Goal: Information Seeking & Learning: Learn about a topic

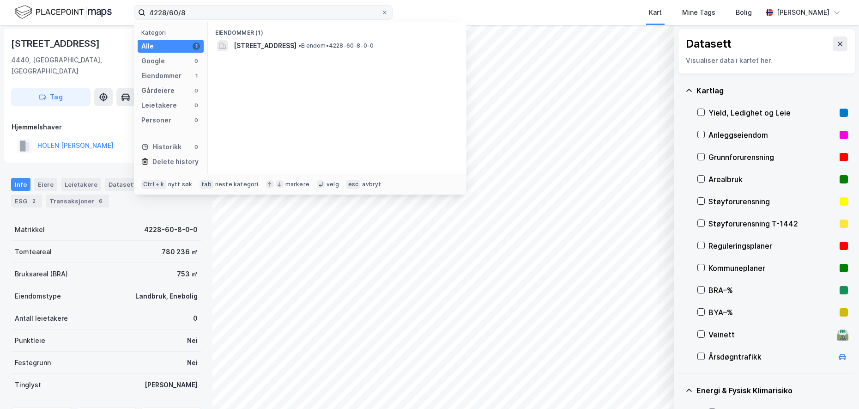
scroll to position [120, 0]
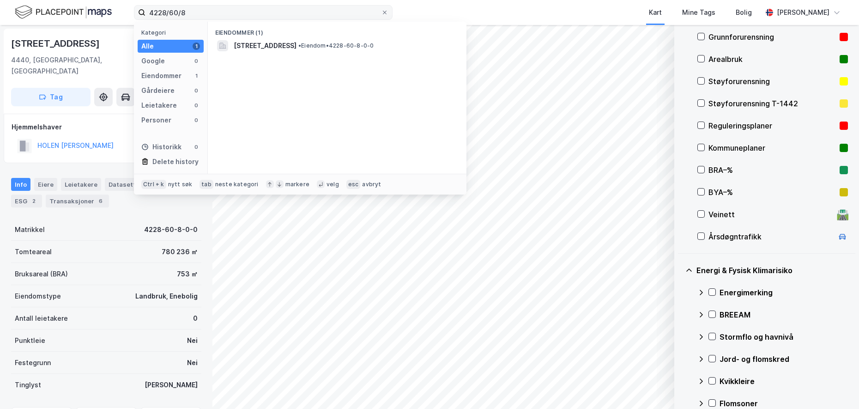
click at [140, 11] on label "4228/60/8" at bounding box center [263, 12] width 259 height 15
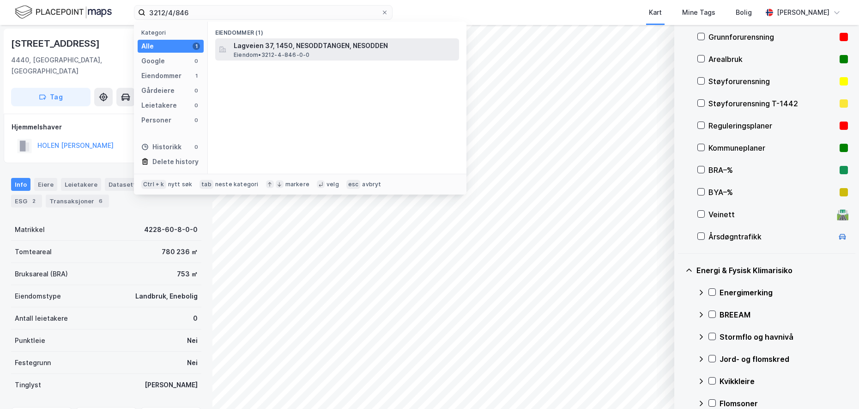
click at [308, 45] on span "Lagveien 37, 1450, NESODDTANGEN, NESODDEN" at bounding box center [345, 45] width 222 height 11
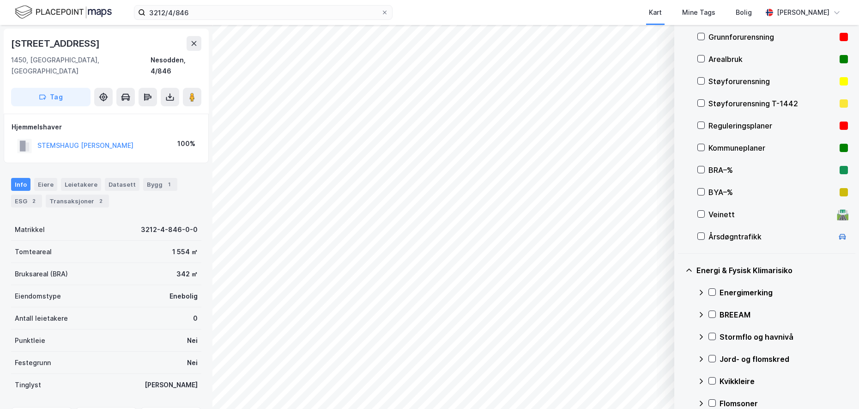
click at [772, 39] on div "Grunnforurensning" at bounding box center [771, 36] width 127 height 11
click at [711, 290] on icon at bounding box center [712, 292] width 6 height 6
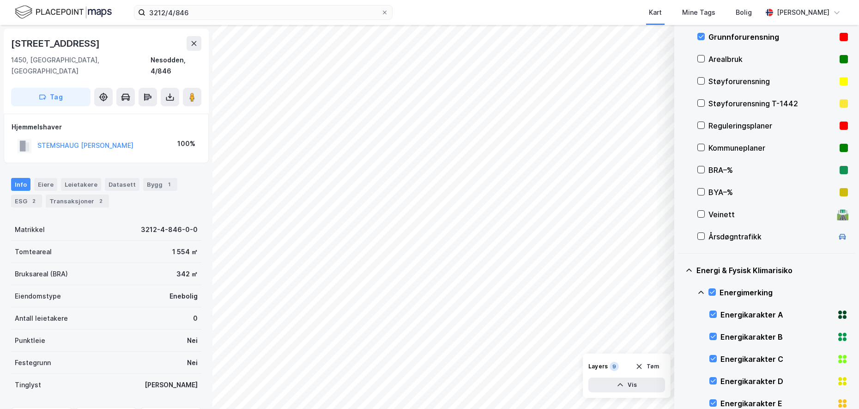
click at [701, 289] on icon at bounding box center [700, 292] width 7 height 7
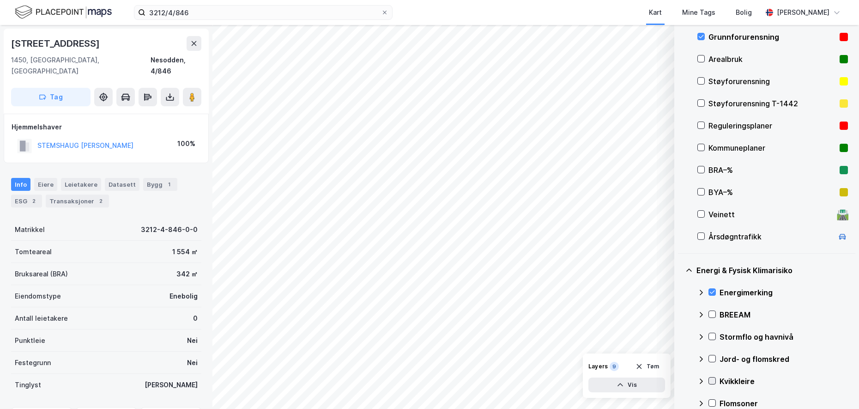
click at [710, 378] on icon at bounding box center [712, 380] width 6 height 6
click at [701, 378] on icon at bounding box center [700, 380] width 7 height 7
click at [712, 355] on icon at bounding box center [712, 358] width 6 height 6
click at [702, 356] on icon at bounding box center [700, 358] width 7 height 7
click at [713, 403] on icon at bounding box center [712, 402] width 6 height 6
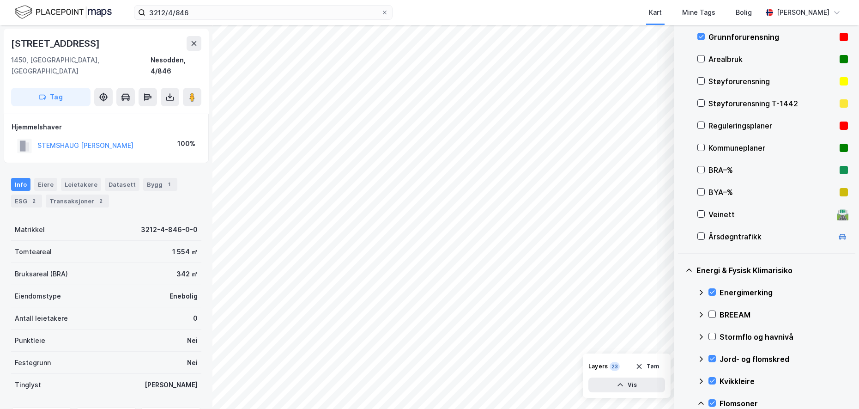
click at [704, 401] on icon at bounding box center [700, 402] width 7 height 7
click at [712, 337] on icon at bounding box center [712, 336] width 5 height 3
click at [699, 335] on icon at bounding box center [700, 336] width 7 height 7
click at [642, 361] on button "Tøm" at bounding box center [647, 366] width 36 height 15
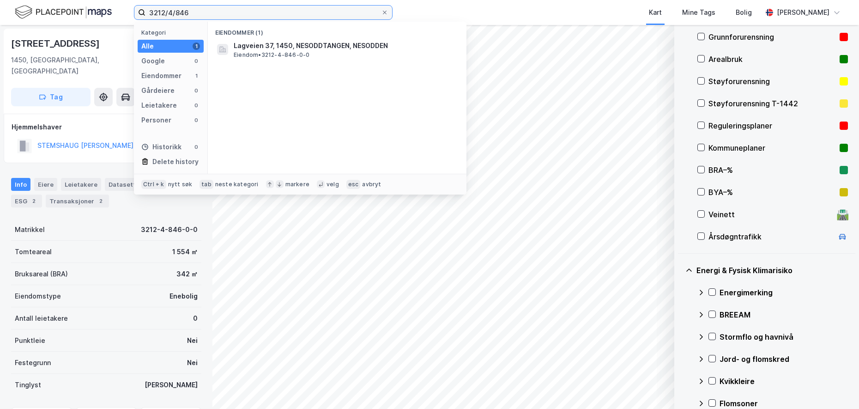
click at [198, 6] on input "3212/4/846" at bounding box center [262, 13] width 235 height 14
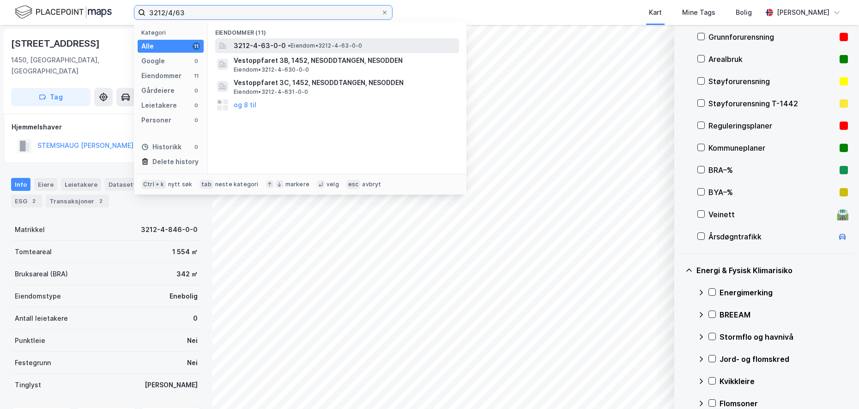
type input "3212/4/63"
click at [295, 44] on span "• Eiendom • 3212-4-63-0-0" at bounding box center [325, 45] width 74 height 7
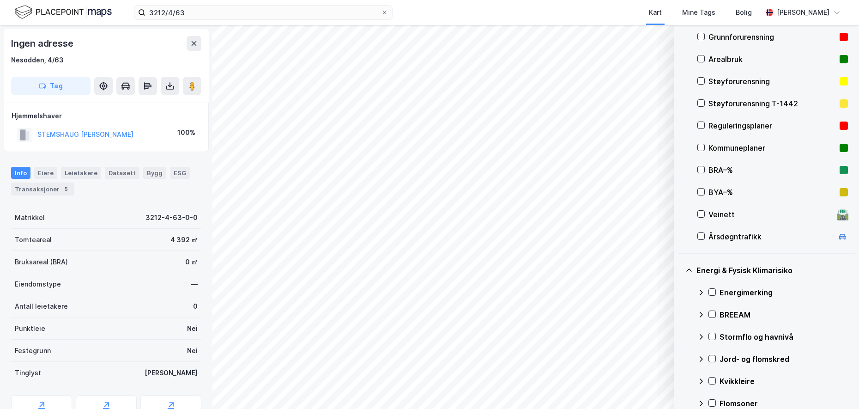
click at [737, 31] on div "Grunnforurensning" at bounding box center [771, 36] width 127 height 11
click at [713, 378] on icon at bounding box center [712, 380] width 6 height 6
click at [701, 379] on icon at bounding box center [700, 380] width 7 height 7
click at [710, 357] on icon at bounding box center [712, 358] width 6 height 6
click at [700, 357] on icon at bounding box center [700, 358] width 7 height 7
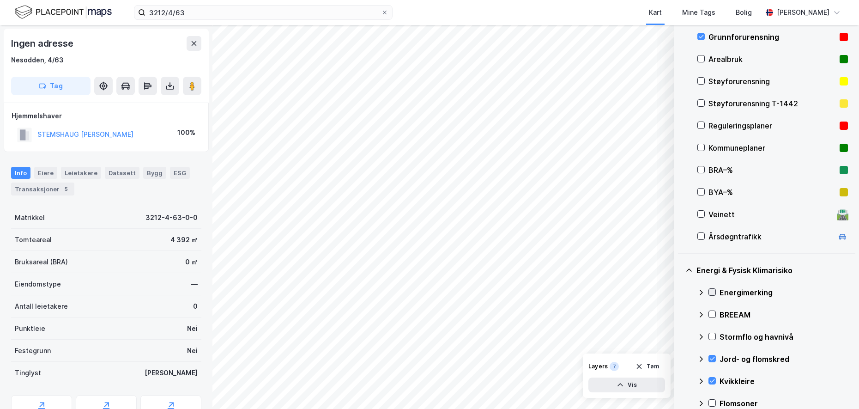
click at [711, 290] on icon at bounding box center [712, 292] width 6 height 6
click at [700, 290] on icon at bounding box center [700, 292] width 7 height 7
click at [708, 338] on div "Stormflo og havnivå" at bounding box center [772, 337] width 151 height 22
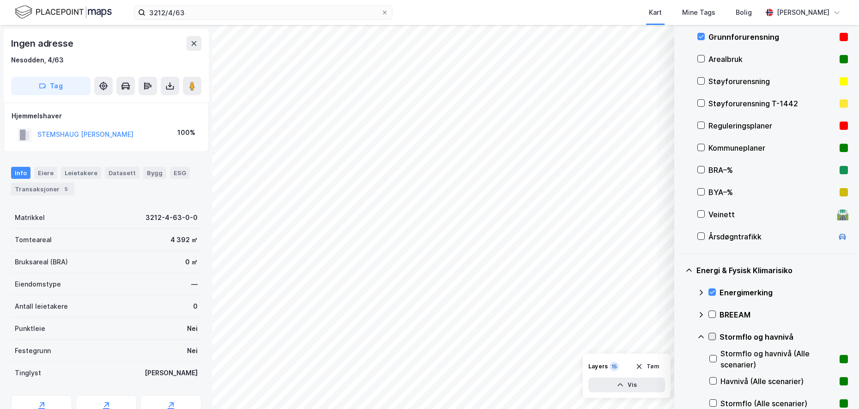
click at [713, 334] on icon at bounding box center [712, 336] width 6 height 6
click at [701, 335] on icon at bounding box center [701, 336] width 6 height 3
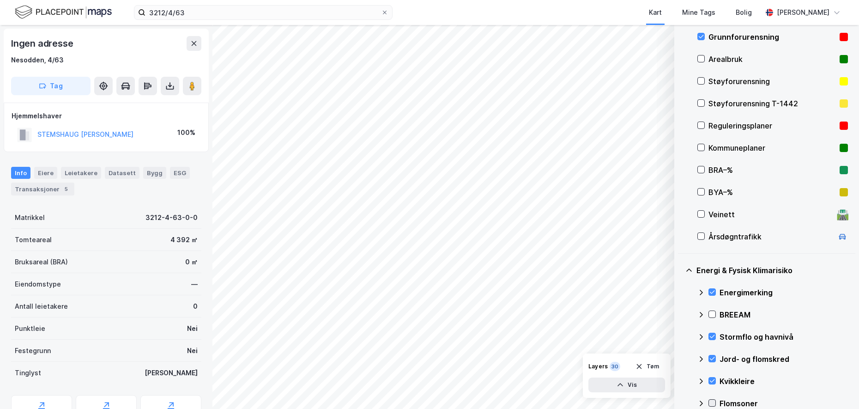
click at [712, 402] on icon at bounding box center [712, 402] width 6 height 6
click at [651, 364] on button "Tøm" at bounding box center [647, 366] width 36 height 15
